Goal: Task Accomplishment & Management: Use online tool/utility

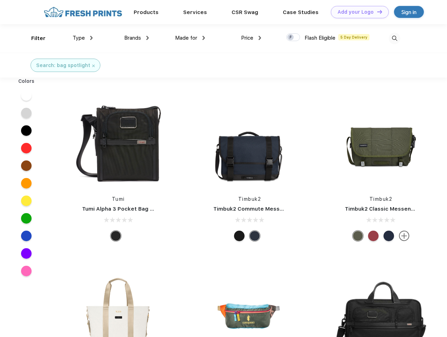
scroll to position [0, 0]
click at [357, 12] on link "Add your Logo Design Tool" at bounding box center [360, 12] width 58 height 12
click at [0, 0] on div "Design Tool" at bounding box center [0, 0] width 0 height 0
click at [376, 12] on link "Add your Logo Design Tool" at bounding box center [360, 12] width 58 height 12
click at [34, 38] on div "Filter" at bounding box center [38, 38] width 14 height 8
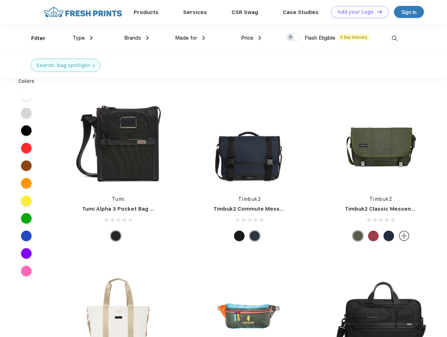
click at [83, 38] on span "Type" at bounding box center [79, 38] width 12 height 6
click at [136, 38] on span "Brands" at bounding box center [132, 38] width 17 height 6
click at [190, 38] on span "Made for" at bounding box center [186, 38] width 22 height 6
click at [251, 38] on span "Price" at bounding box center [247, 38] width 12 height 6
click at [293, 38] on div at bounding box center [293, 37] width 14 height 8
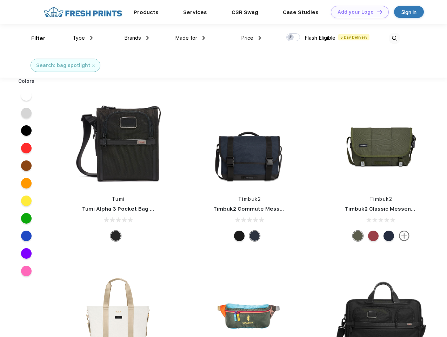
click at [291, 38] on input "checkbox" at bounding box center [288, 35] width 5 height 5
click at [394, 38] on img at bounding box center [395, 39] width 12 height 12
